Goal: Task Accomplishment & Management: Use online tool/utility

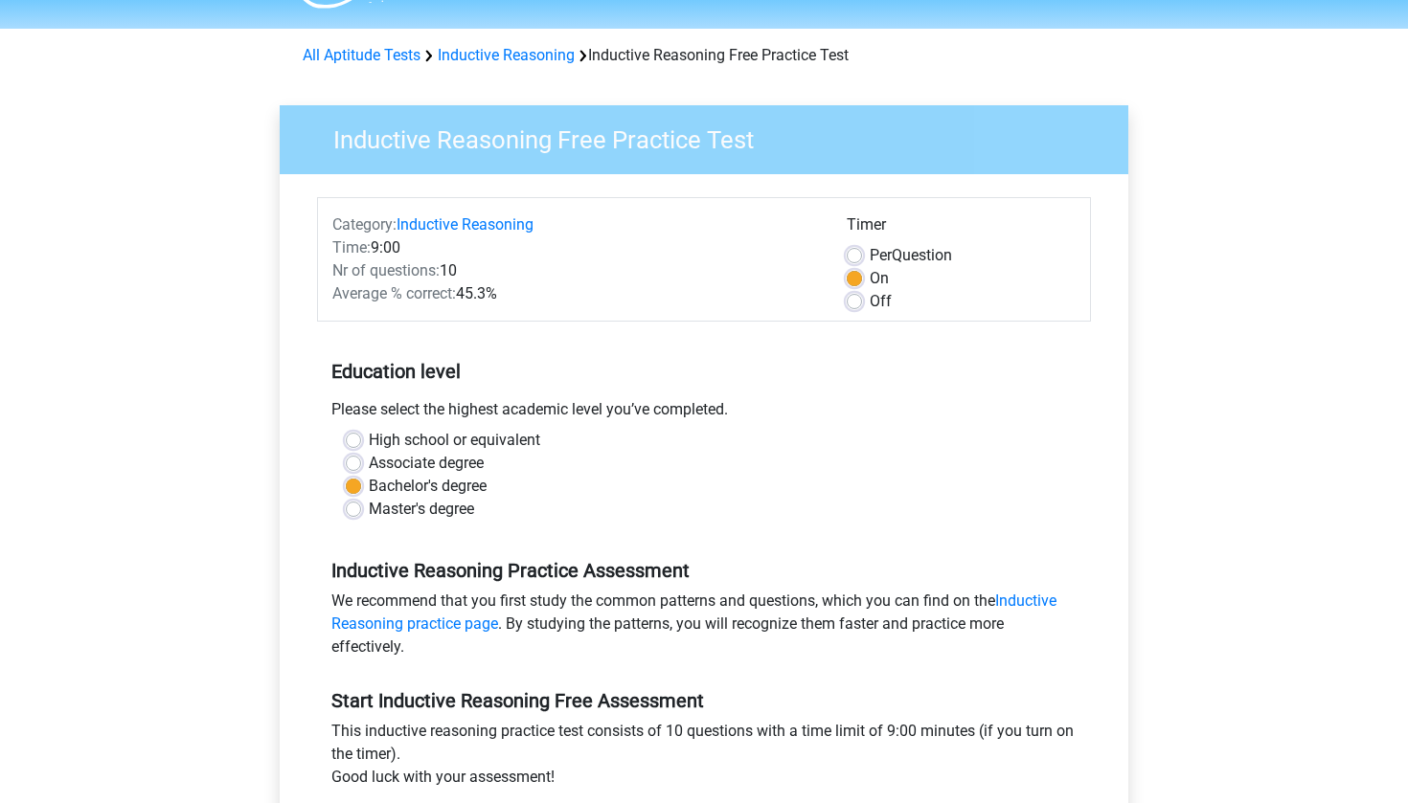
scroll to position [466, 0]
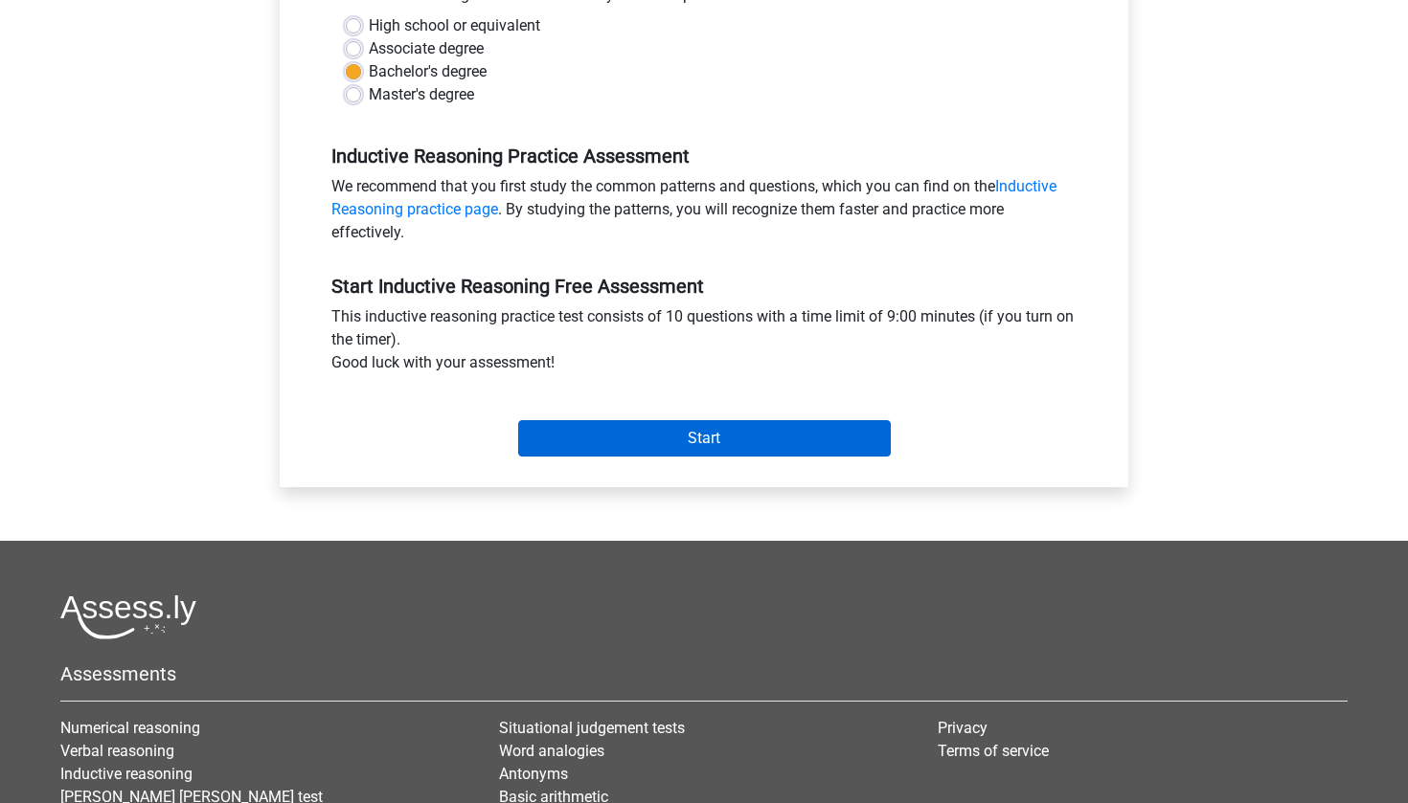
click at [566, 437] on input "Start" at bounding box center [704, 438] width 372 height 36
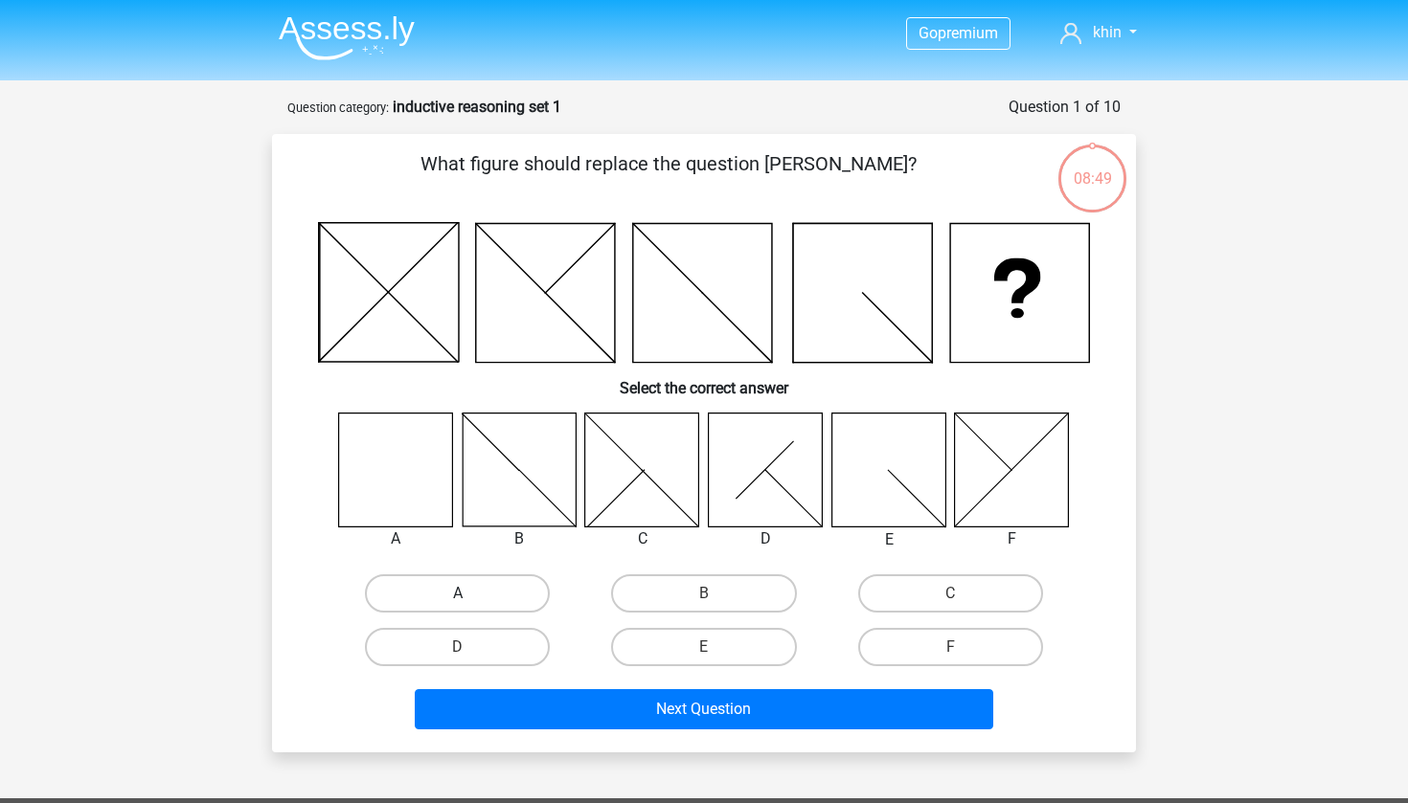
click at [418, 592] on label "A" at bounding box center [457, 594] width 185 height 38
click at [458, 594] on input "A" at bounding box center [464, 600] width 12 height 12
radio input "true"
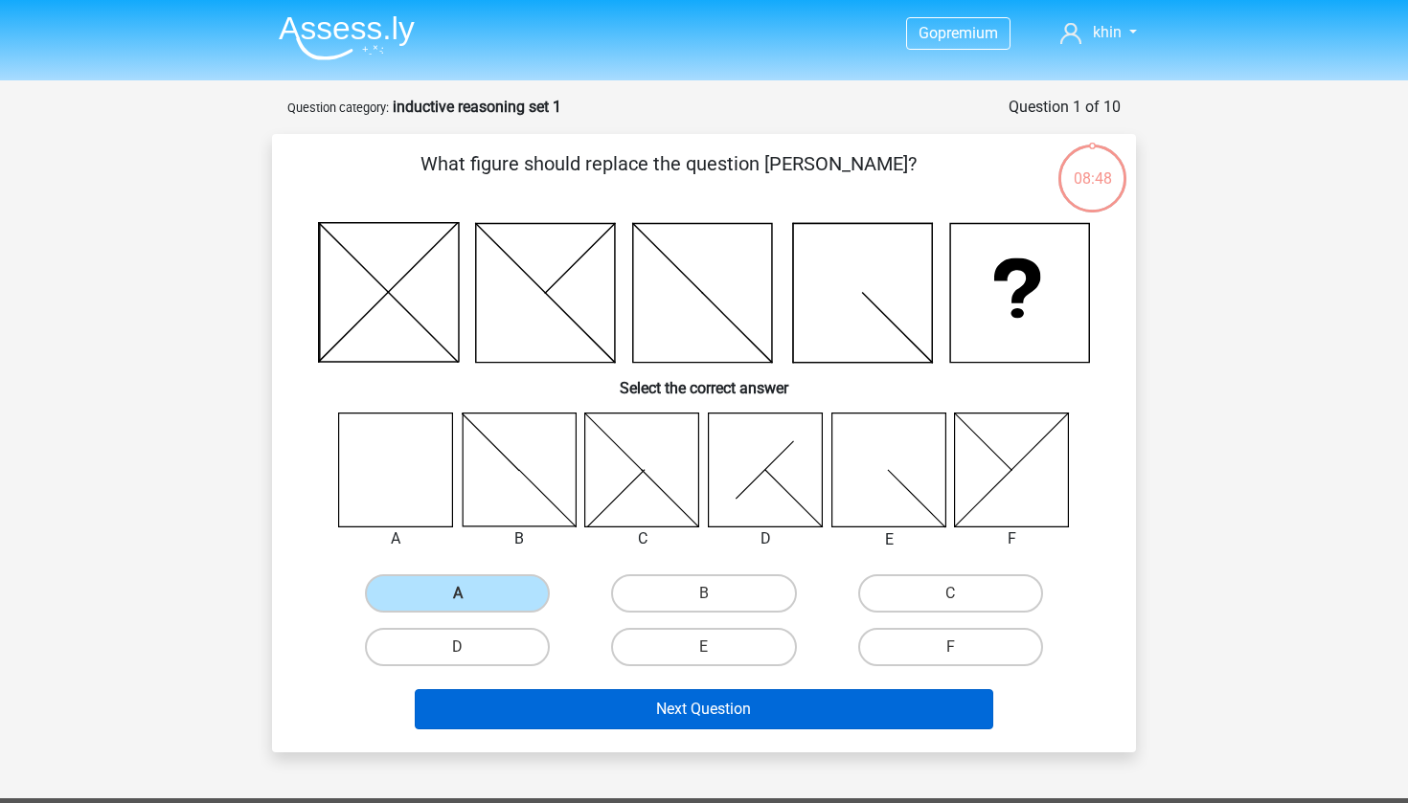
click at [591, 720] on button "Next Question" at bounding box center [704, 709] width 579 height 40
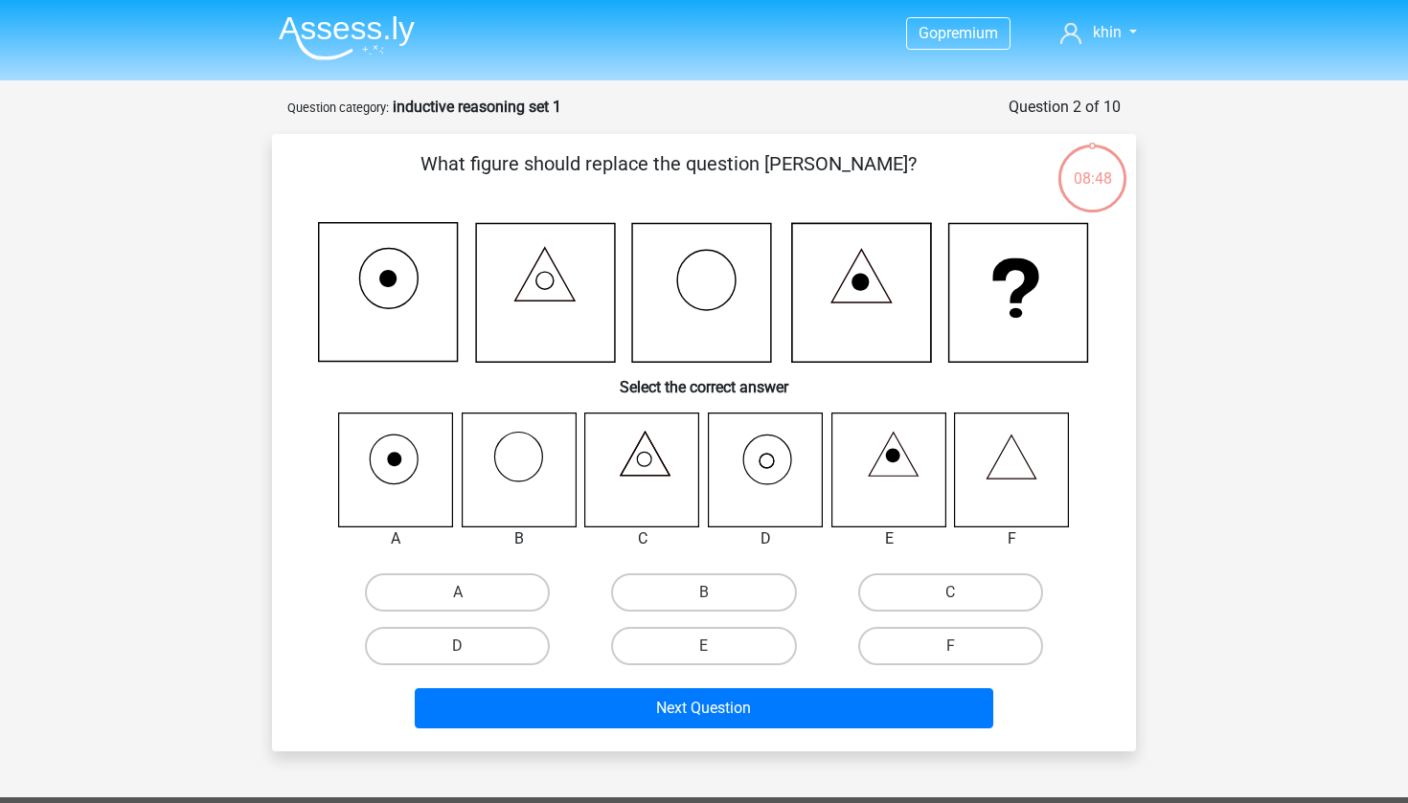
scroll to position [96, 0]
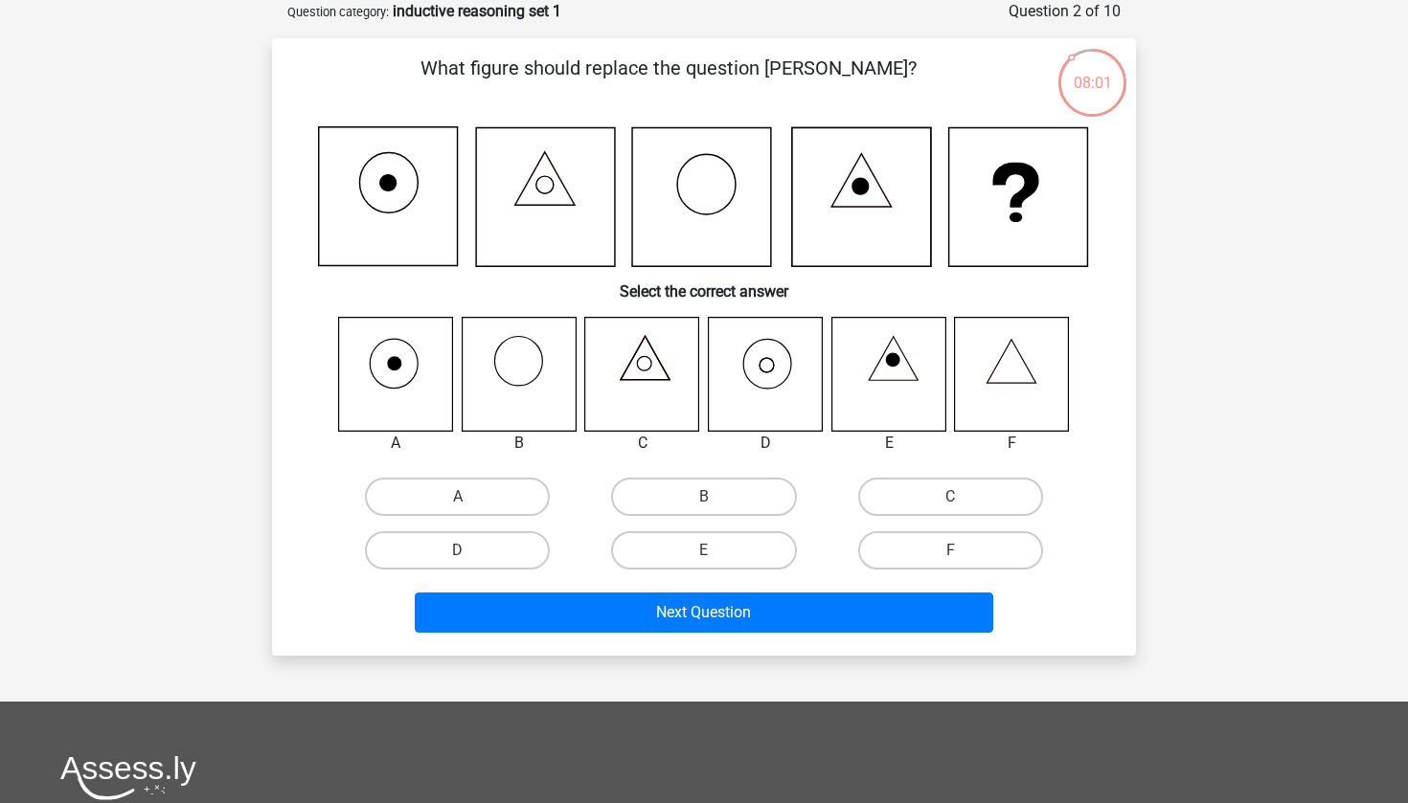
click at [512, 530] on div "D" at bounding box center [457, 551] width 246 height 54
click at [512, 543] on label "D" at bounding box center [457, 550] width 185 height 38
click at [470, 551] on input "D" at bounding box center [464, 557] width 12 height 12
radio input "true"
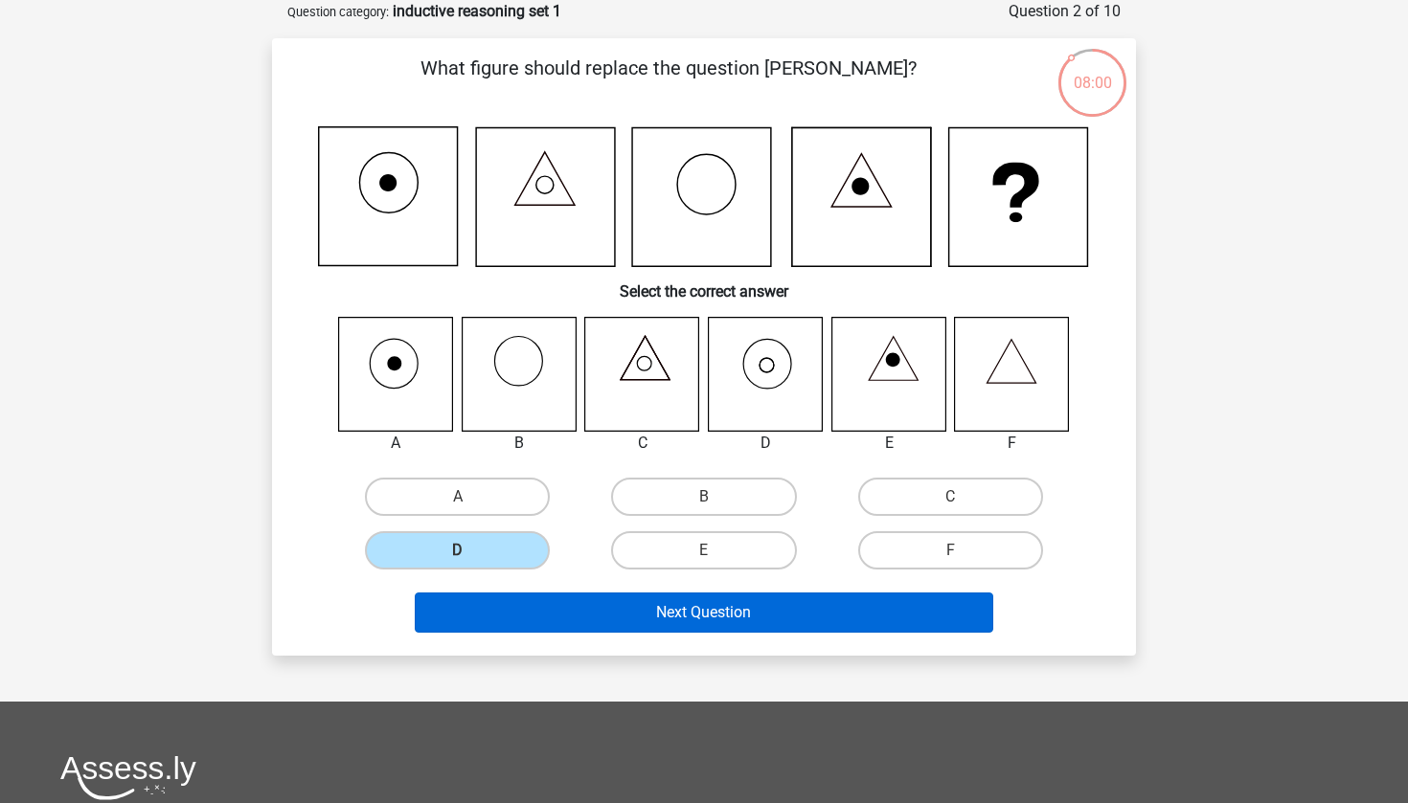
click at [585, 614] on button "Next Question" at bounding box center [704, 613] width 579 height 40
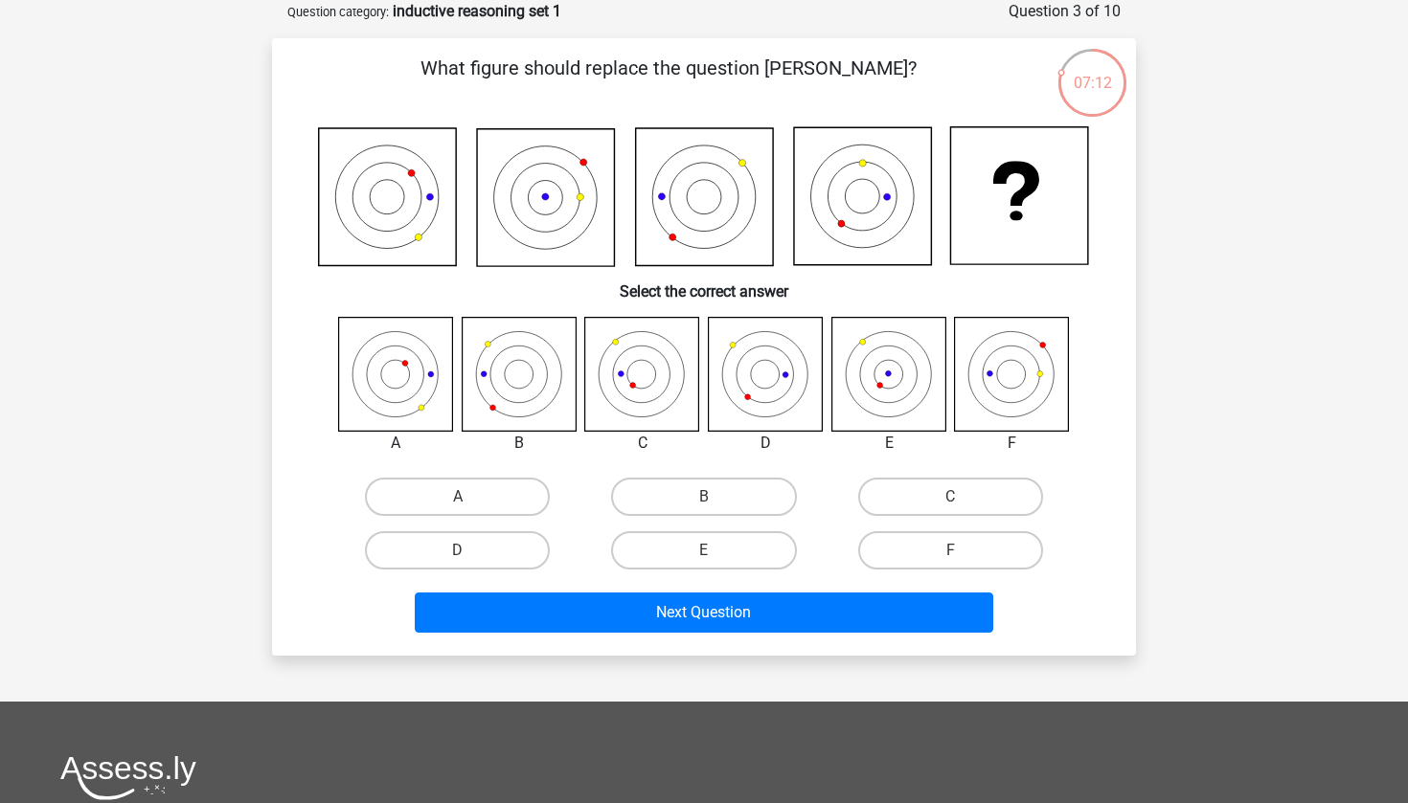
click at [416, 200] on icon at bounding box center [388, 197] width 138 height 138
click at [416, 195] on icon at bounding box center [388, 197] width 138 height 138
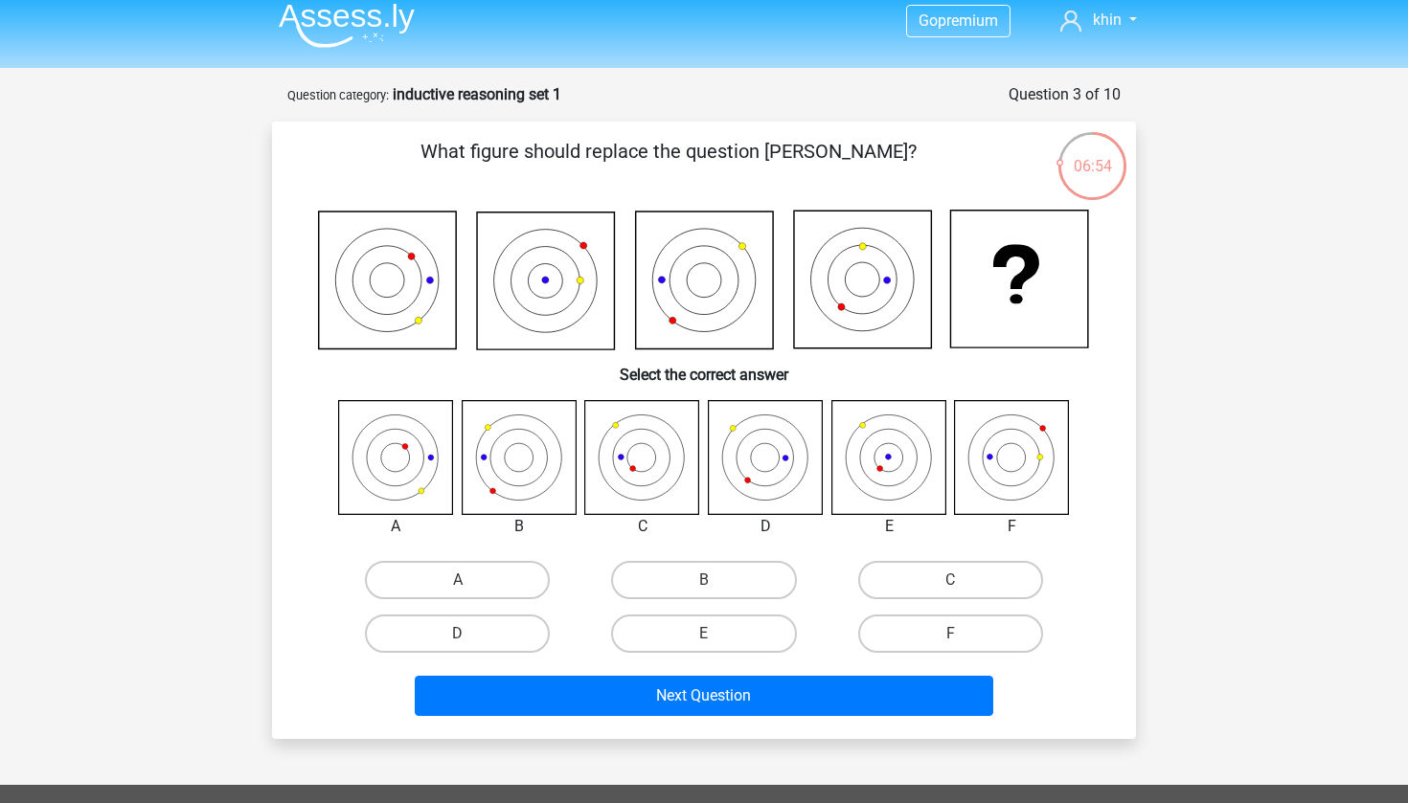
scroll to position [11, 0]
click at [940, 621] on label "F" at bounding box center [950, 635] width 185 height 38
click at [950, 635] on input "F" at bounding box center [956, 641] width 12 height 12
radio input "true"
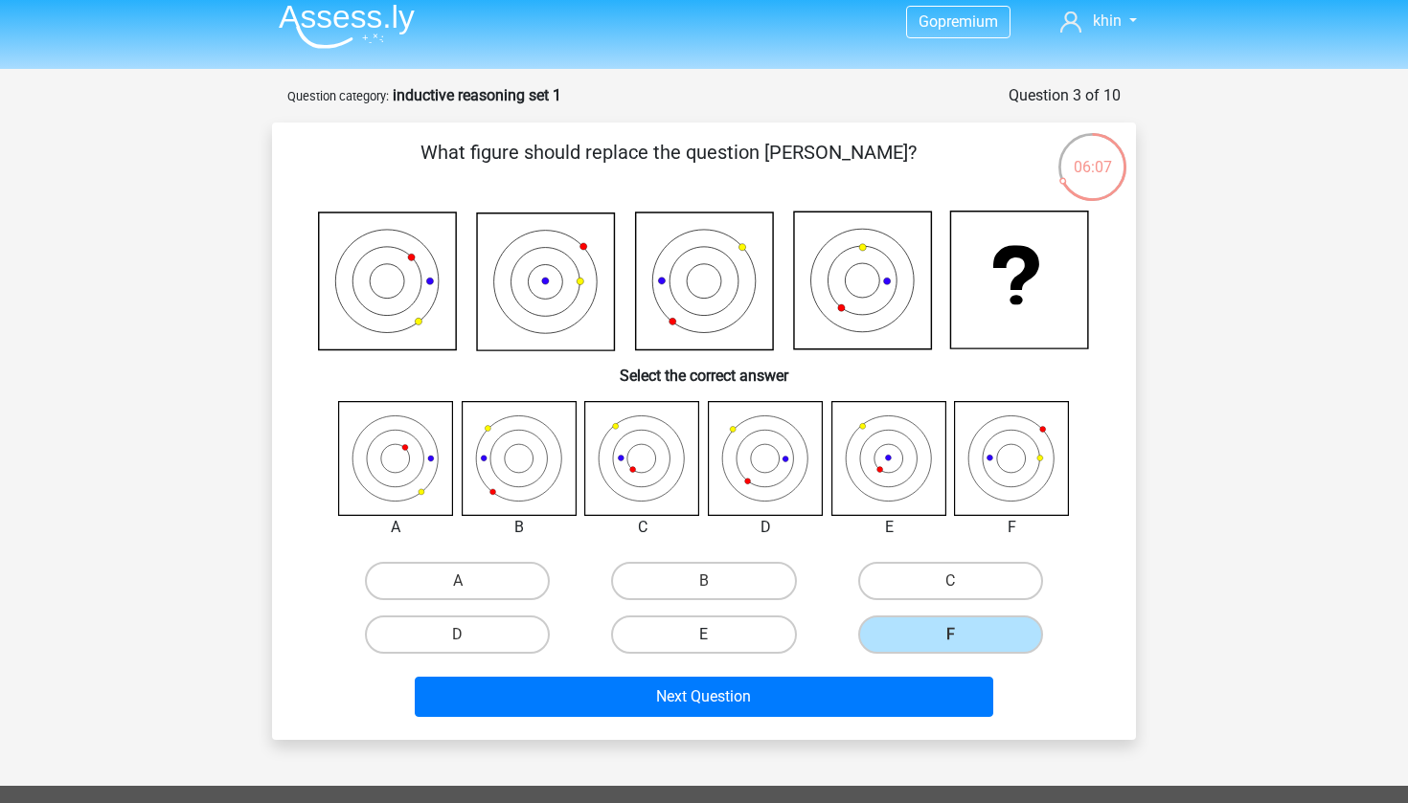
click at [736, 625] on label "E" at bounding box center [703, 635] width 185 height 38
click at [716, 635] on input "E" at bounding box center [710, 641] width 12 height 12
radio input "true"
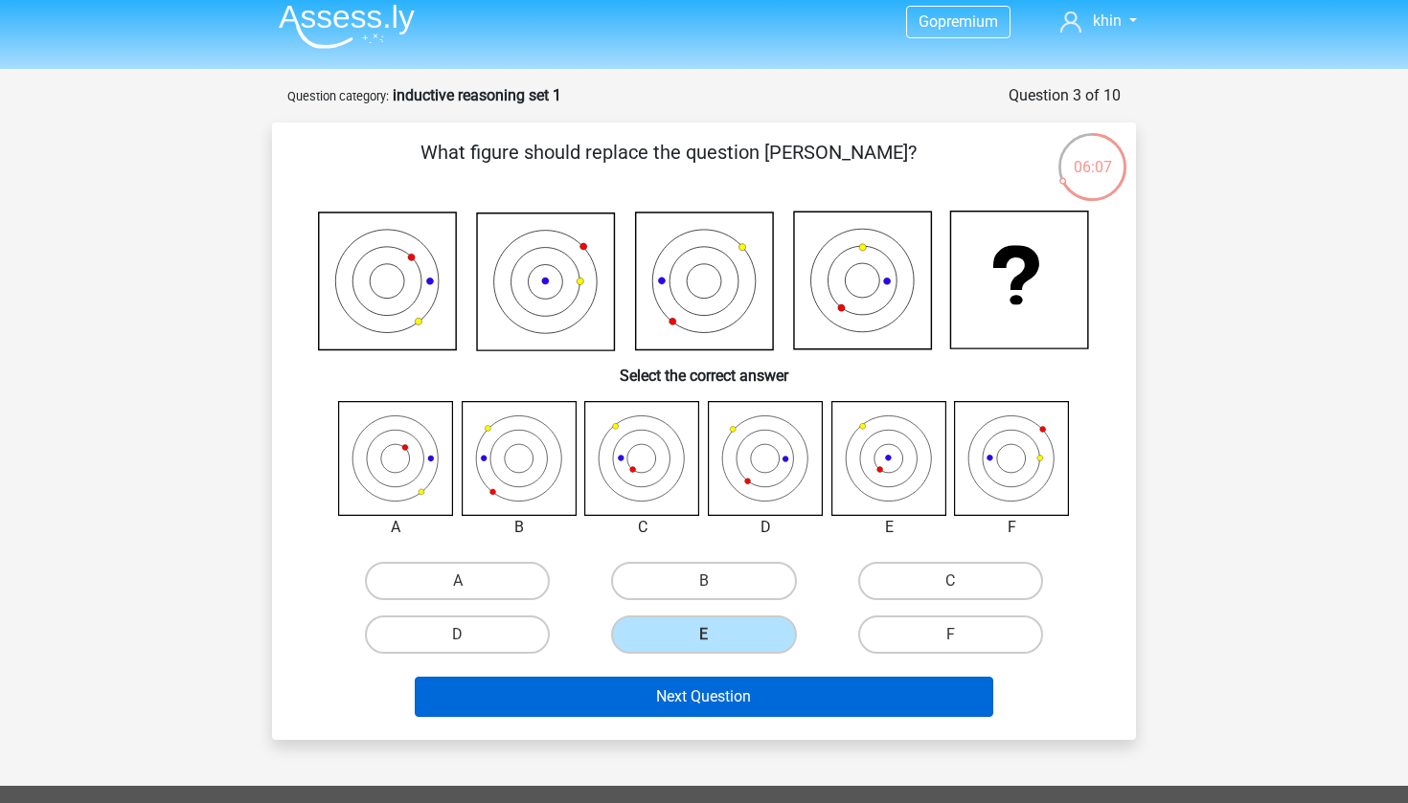
click at [721, 691] on button "Next Question" at bounding box center [704, 697] width 579 height 40
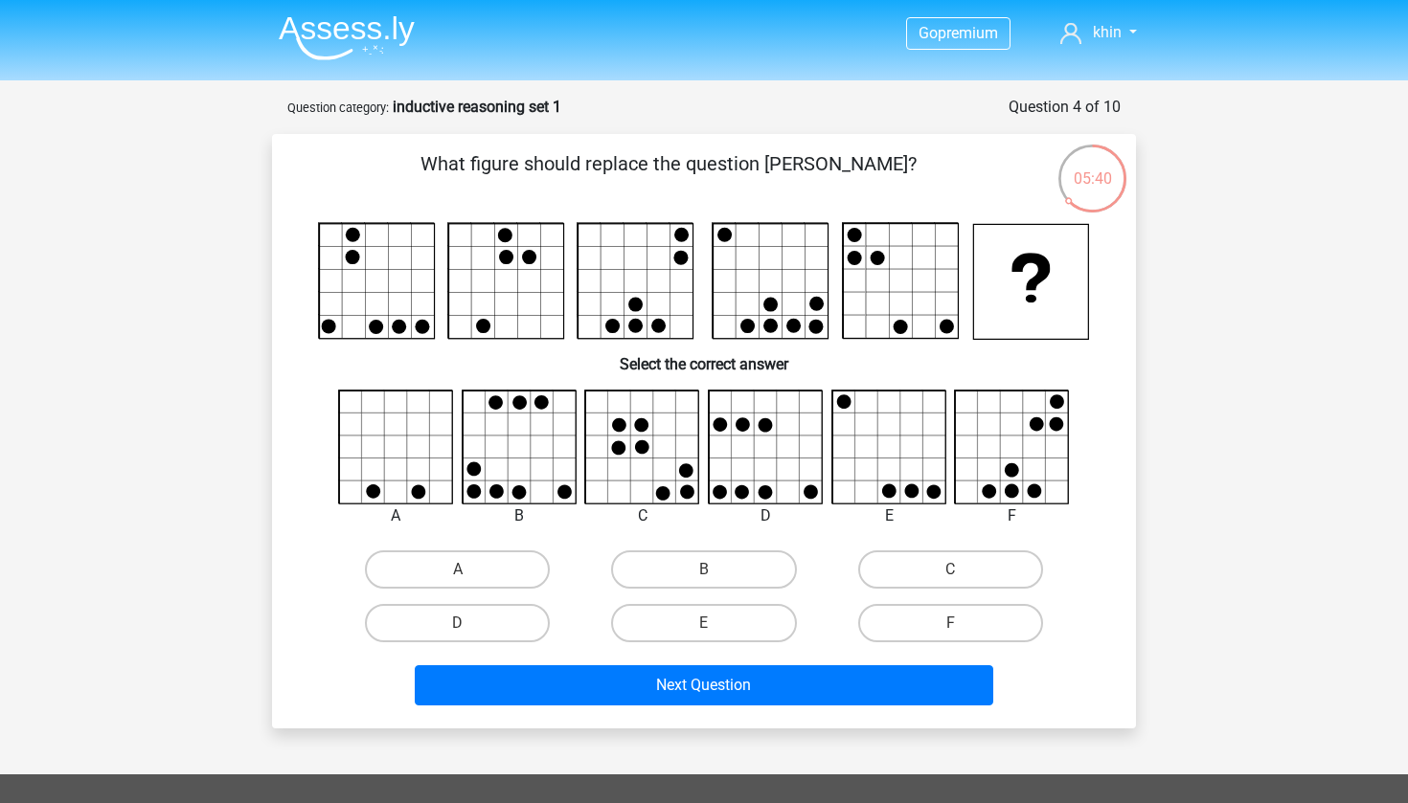
scroll to position [0, 0]
